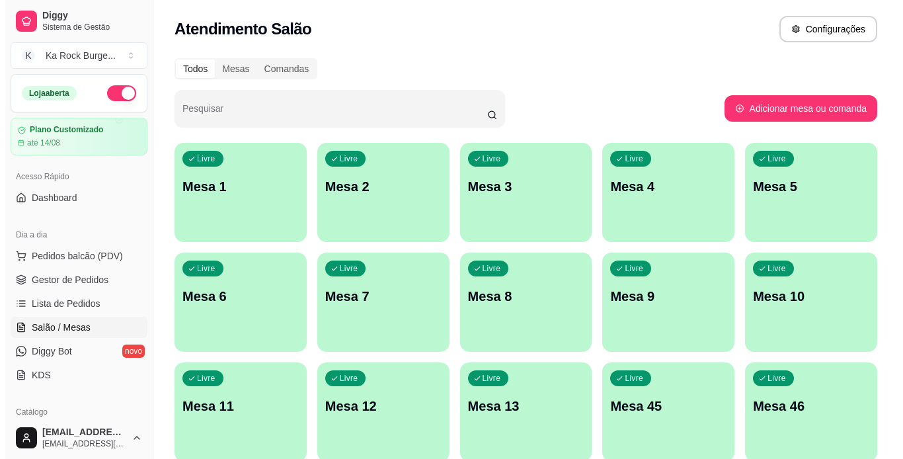
scroll to position [132, 0]
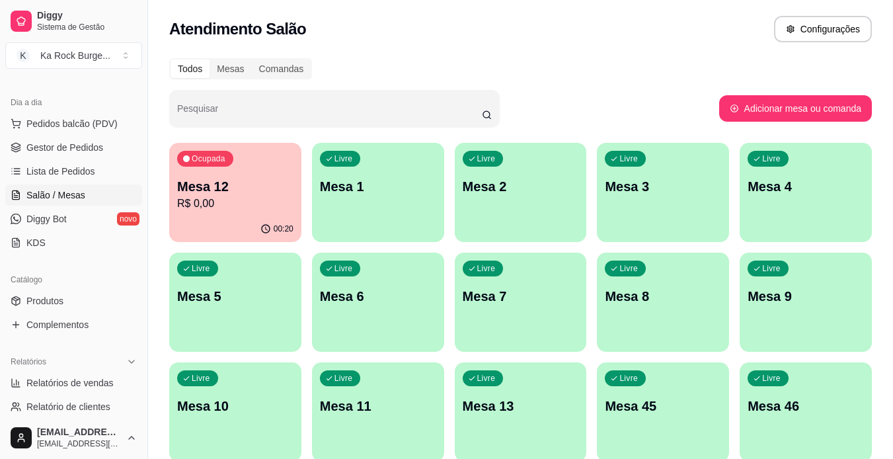
click at [219, 194] on p "Mesa 12" at bounding box center [235, 186] width 116 height 19
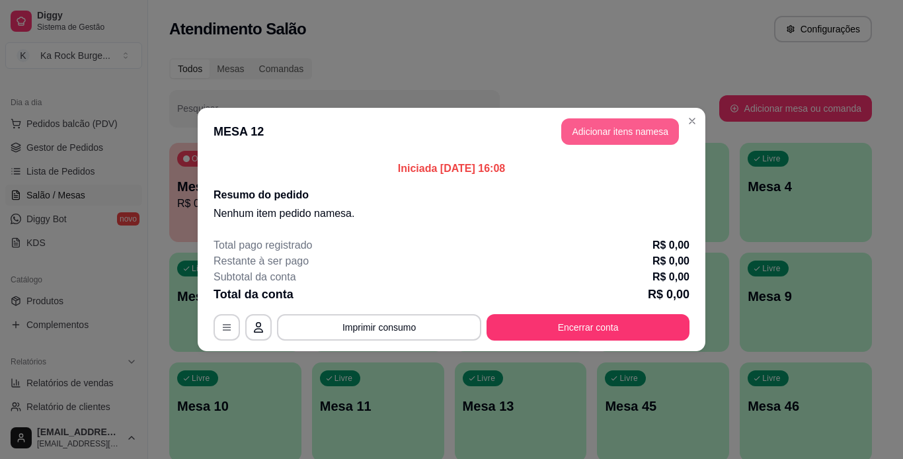
click at [585, 134] on button "Adicionar itens na mesa" at bounding box center [620, 131] width 118 height 26
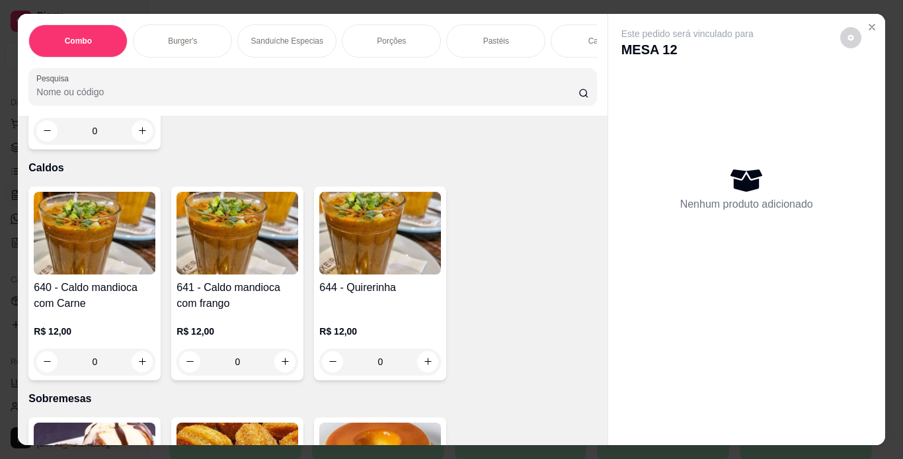
scroll to position [3436, 0]
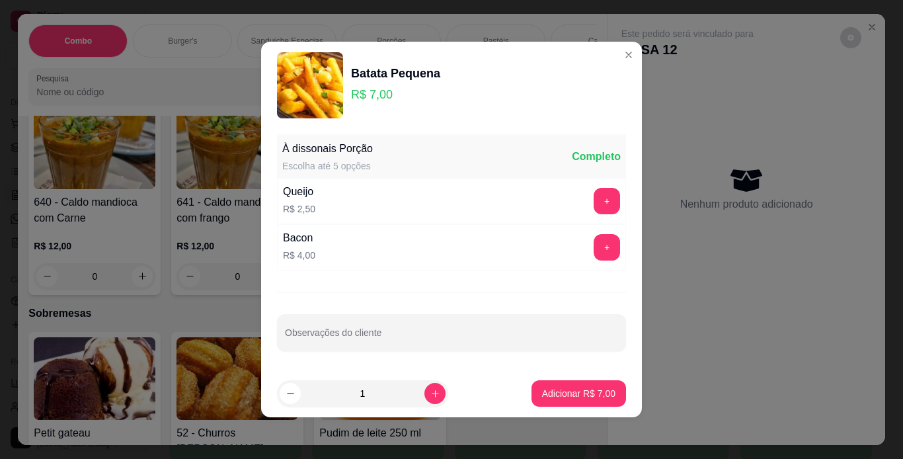
click at [555, 379] on footer "1 Adicionar R$ 7,00" at bounding box center [451, 393] width 381 height 48
click at [552, 387] on p "Adicionar R$ 7,00" at bounding box center [578, 393] width 71 height 13
type input "1"
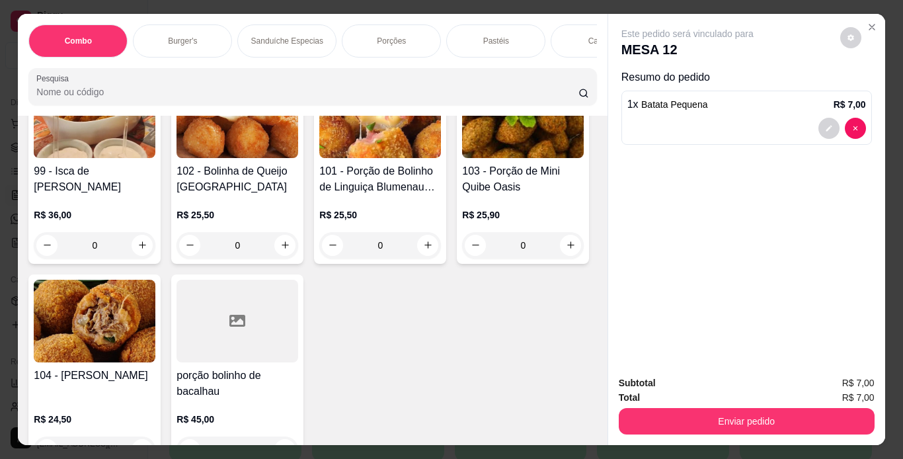
scroll to position [2775, 0]
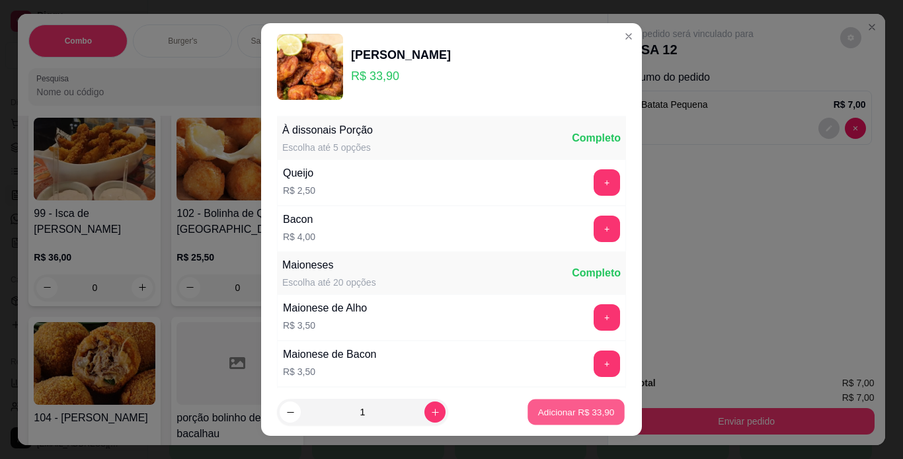
click at [582, 412] on p "Adicionar R$ 33,90" at bounding box center [576, 412] width 77 height 13
type input "1"
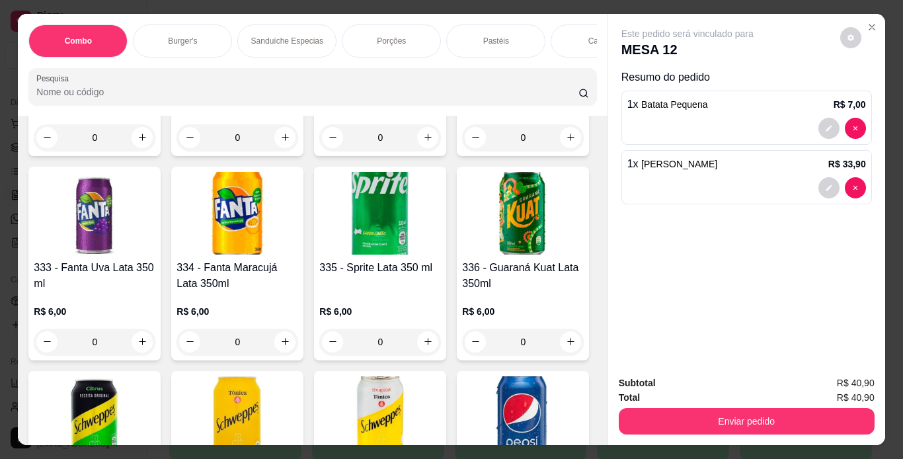
scroll to position [5551, 0]
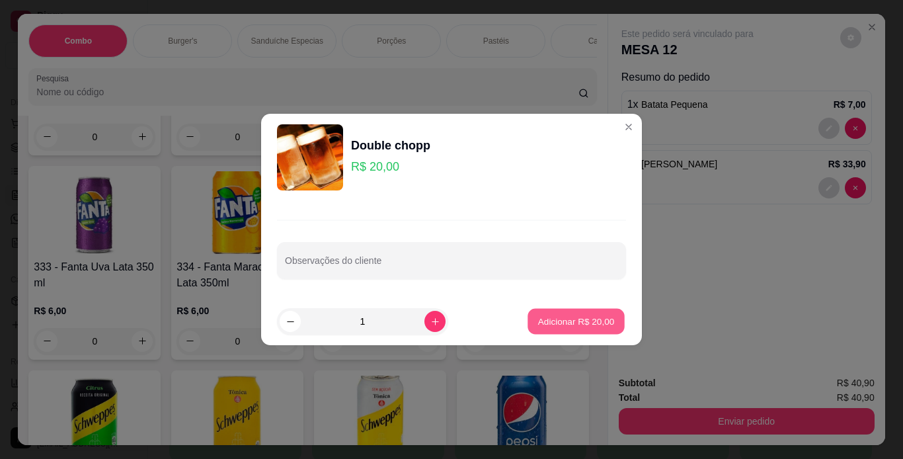
click at [554, 328] on button "Adicionar R$ 20,00" at bounding box center [575, 322] width 97 height 26
type input "1"
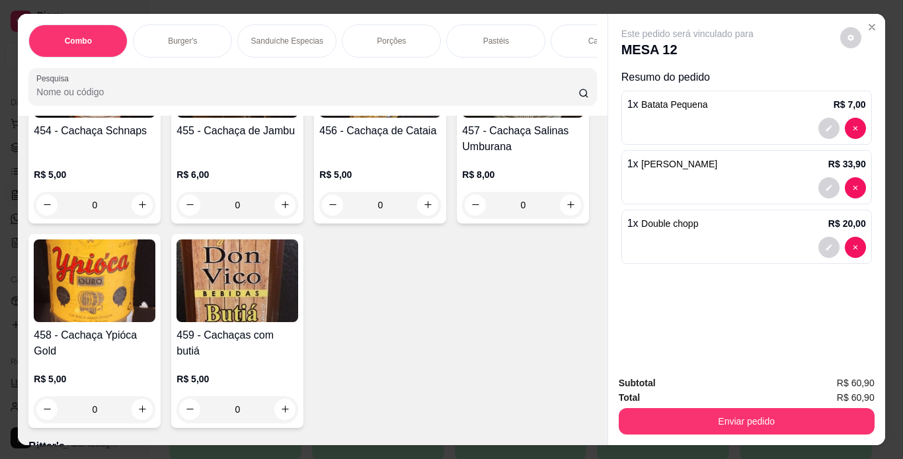
scroll to position [8459, 0]
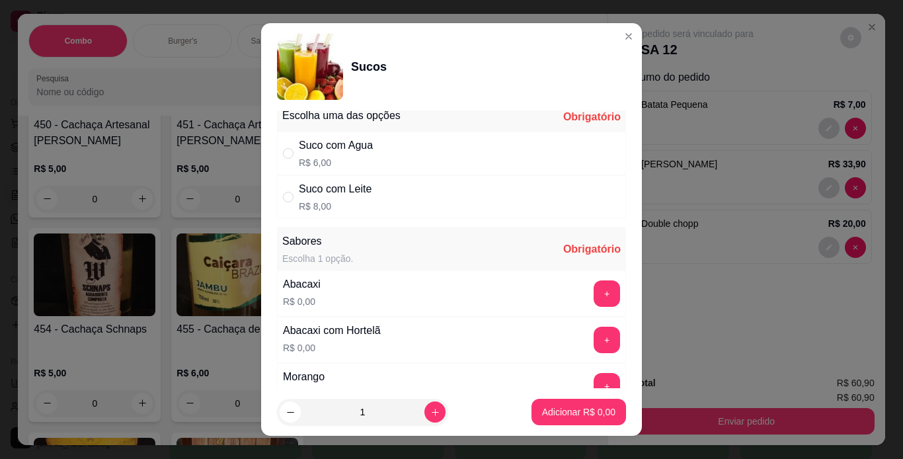
scroll to position [0, 0]
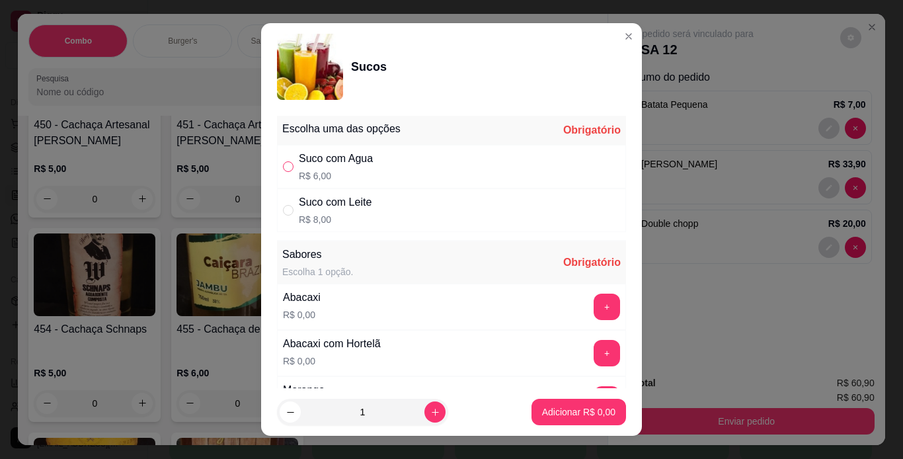
click at [283, 167] on input "" at bounding box center [288, 166] width 11 height 11
radio input "true"
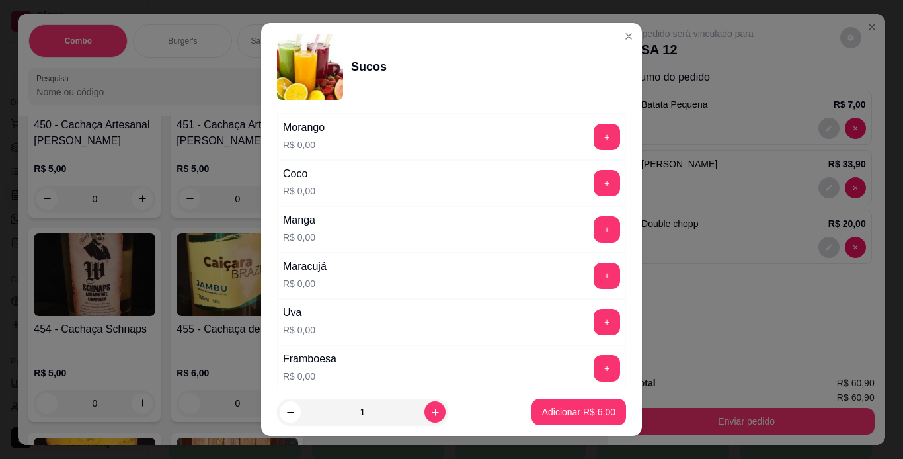
scroll to position [264, 0]
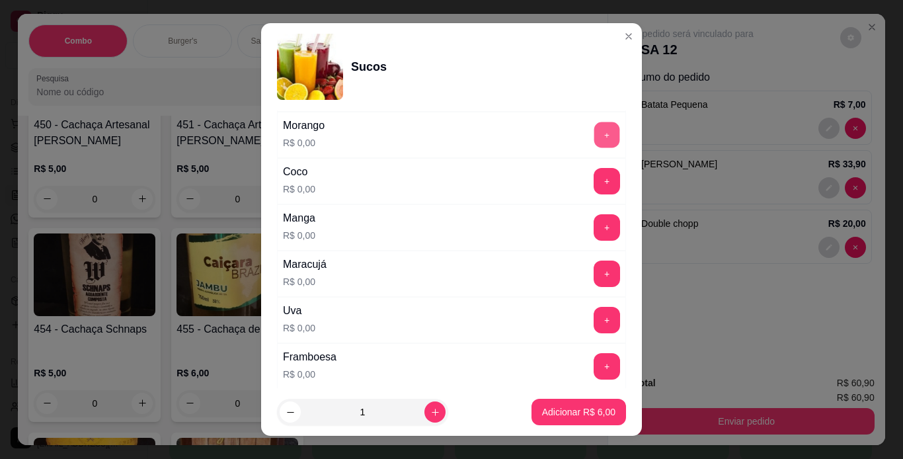
click at [594, 142] on button "+" at bounding box center [607, 135] width 26 height 26
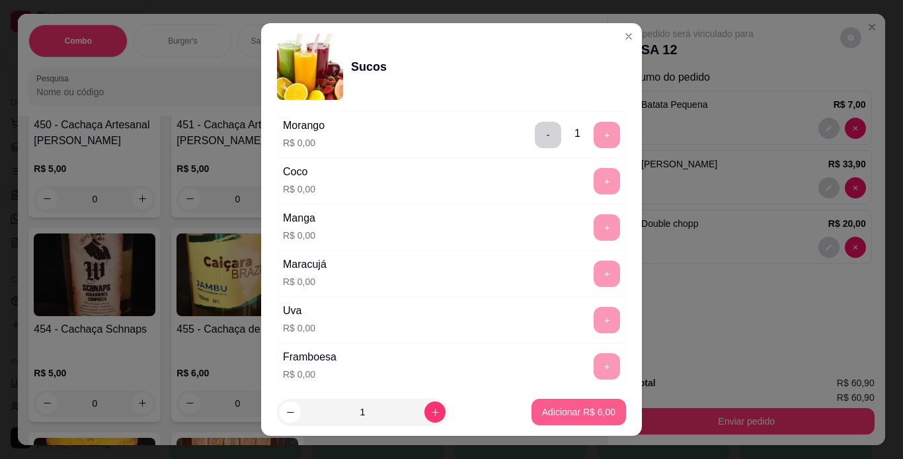
click at [563, 418] on button "Adicionar R$ 6,00" at bounding box center [578, 411] width 94 height 26
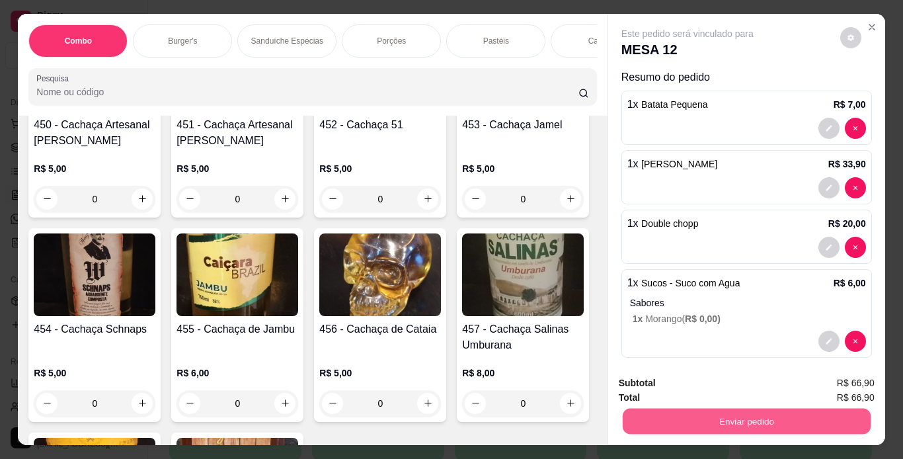
click at [632, 423] on button "Enviar pedido" at bounding box center [746, 421] width 248 height 26
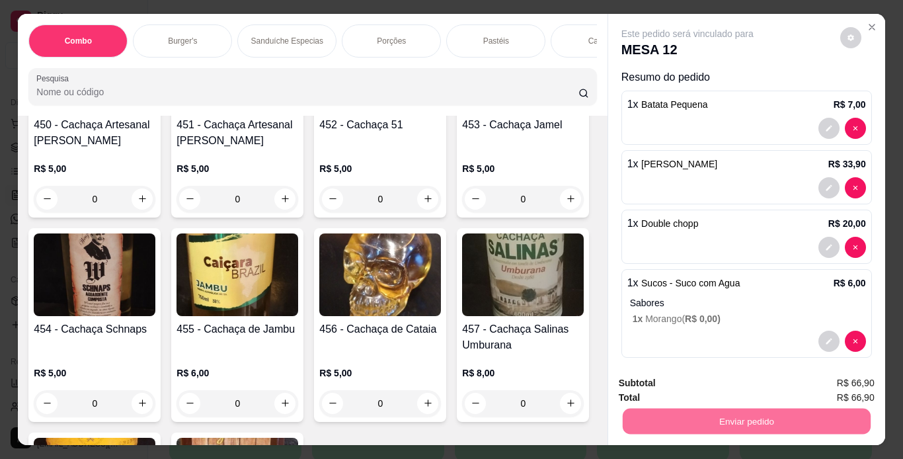
click at [662, 379] on button "Não registrar e enviar pedido" at bounding box center [702, 383] width 137 height 25
